Goal: Check status: Check status

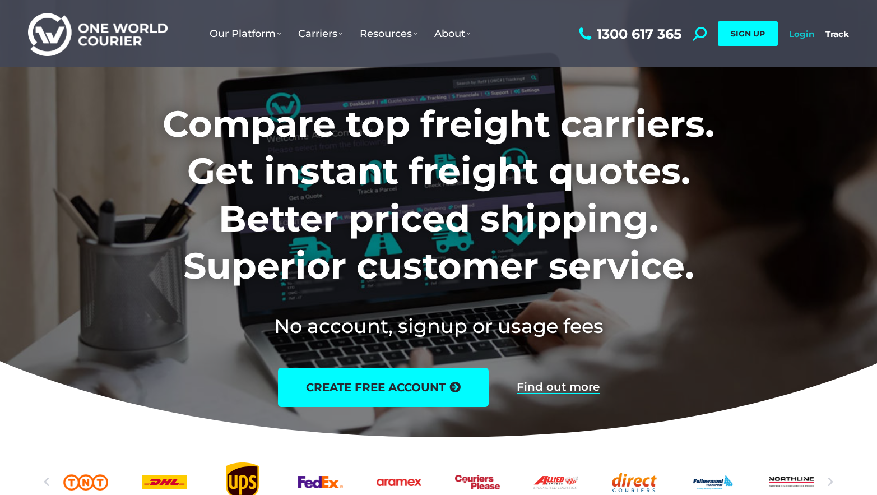
click at [795, 36] on link "Login" at bounding box center [801, 34] width 25 height 11
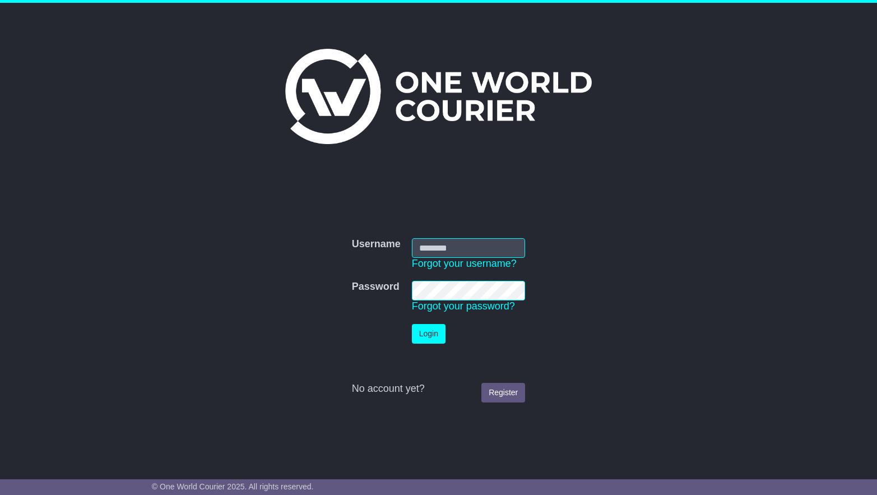
type input "**********"
click at [433, 334] on button "Login" at bounding box center [429, 334] width 34 height 20
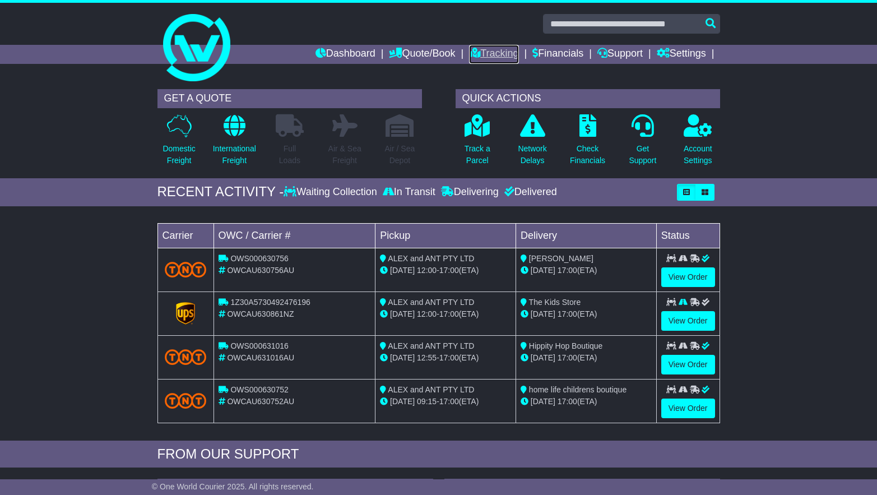
click at [487, 51] on link "Tracking" at bounding box center [493, 54] width 49 height 19
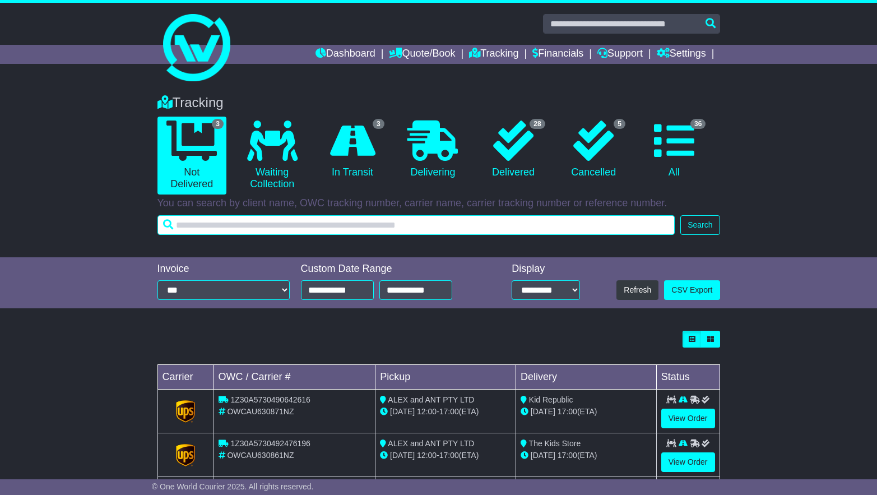
click at [306, 231] on input "text" at bounding box center [416, 225] width 518 height 20
type input "*********"
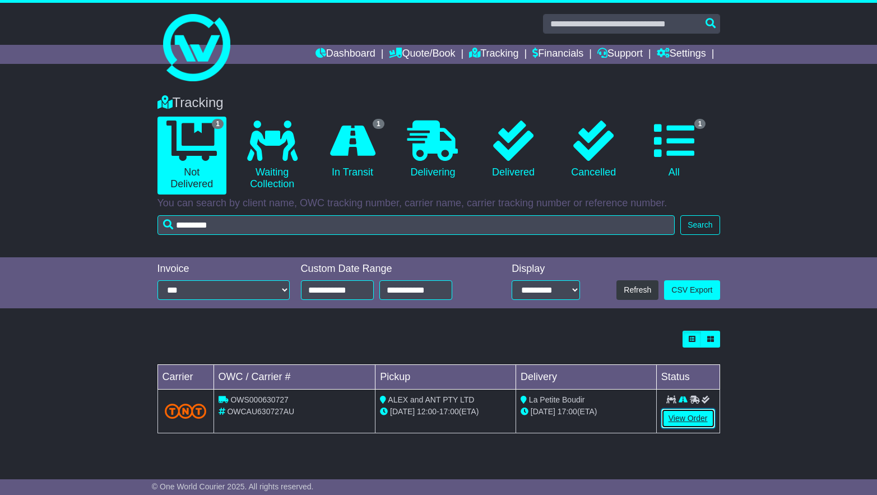
click at [689, 418] on link "View Order" at bounding box center [688, 418] width 54 height 20
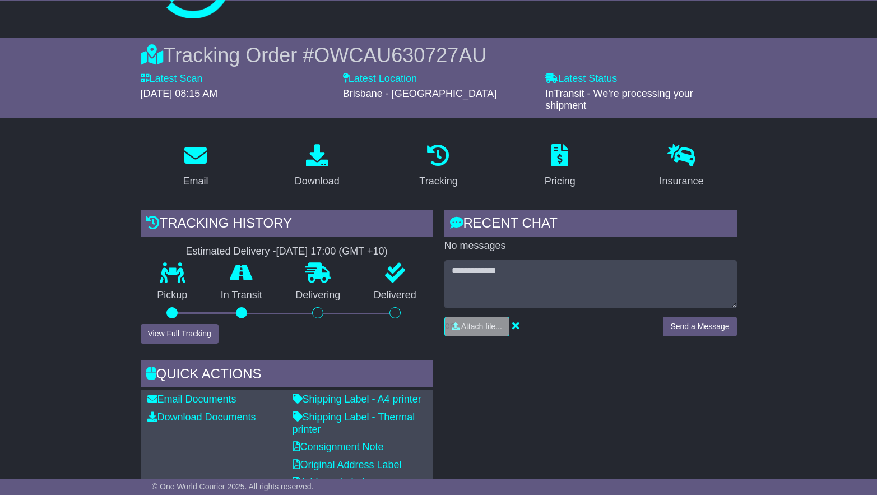
scroll to position [64, 0]
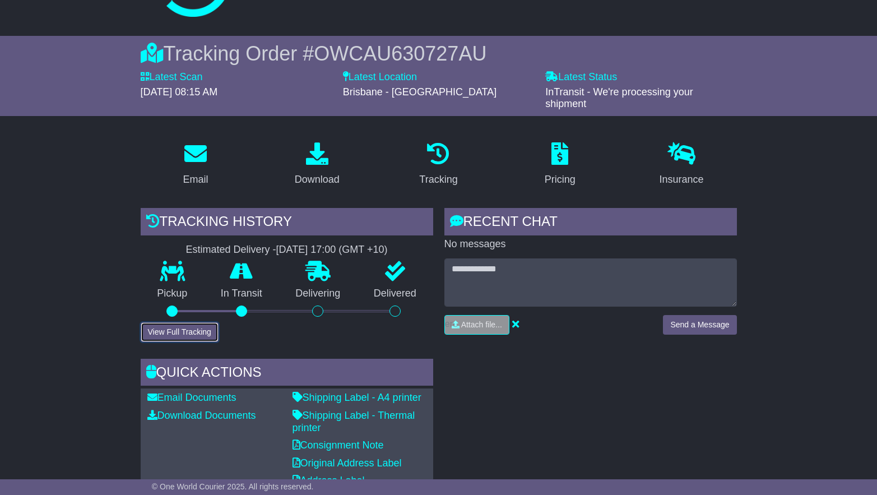
click at [176, 328] on button "View Full Tracking" at bounding box center [180, 332] width 78 height 20
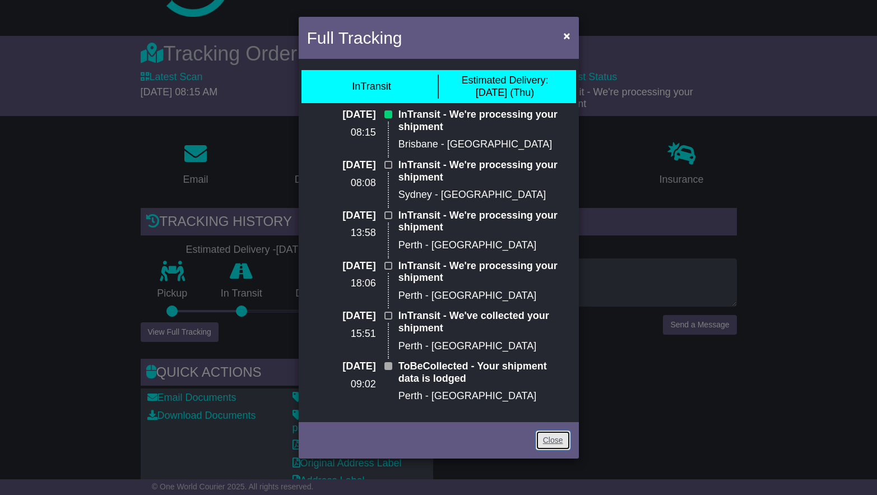
click at [556, 439] on link "Close" at bounding box center [553, 440] width 35 height 20
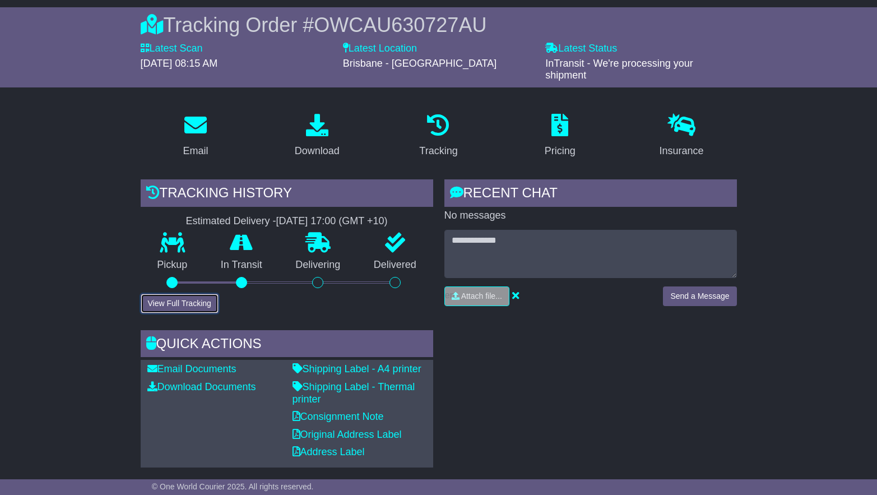
scroll to position [94, 0]
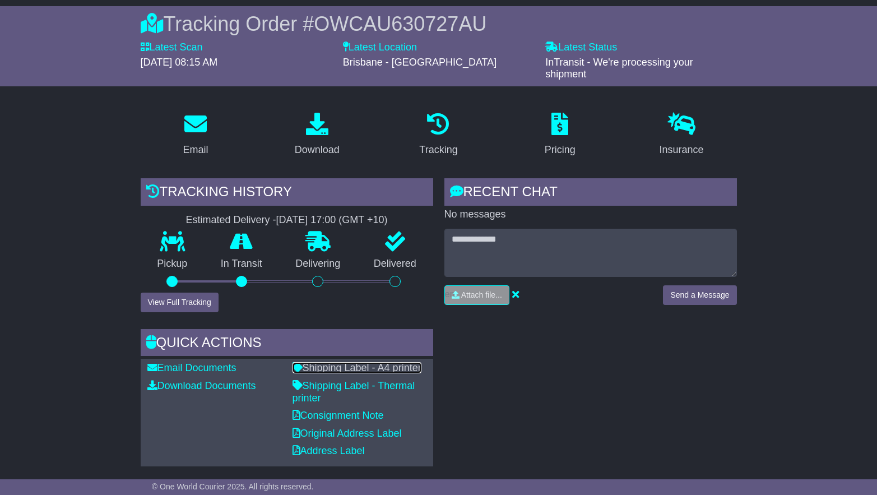
click at [364, 364] on link "Shipping Label - A4 printer" at bounding box center [356, 367] width 129 height 11
